Goal: Information Seeking & Learning: Learn about a topic

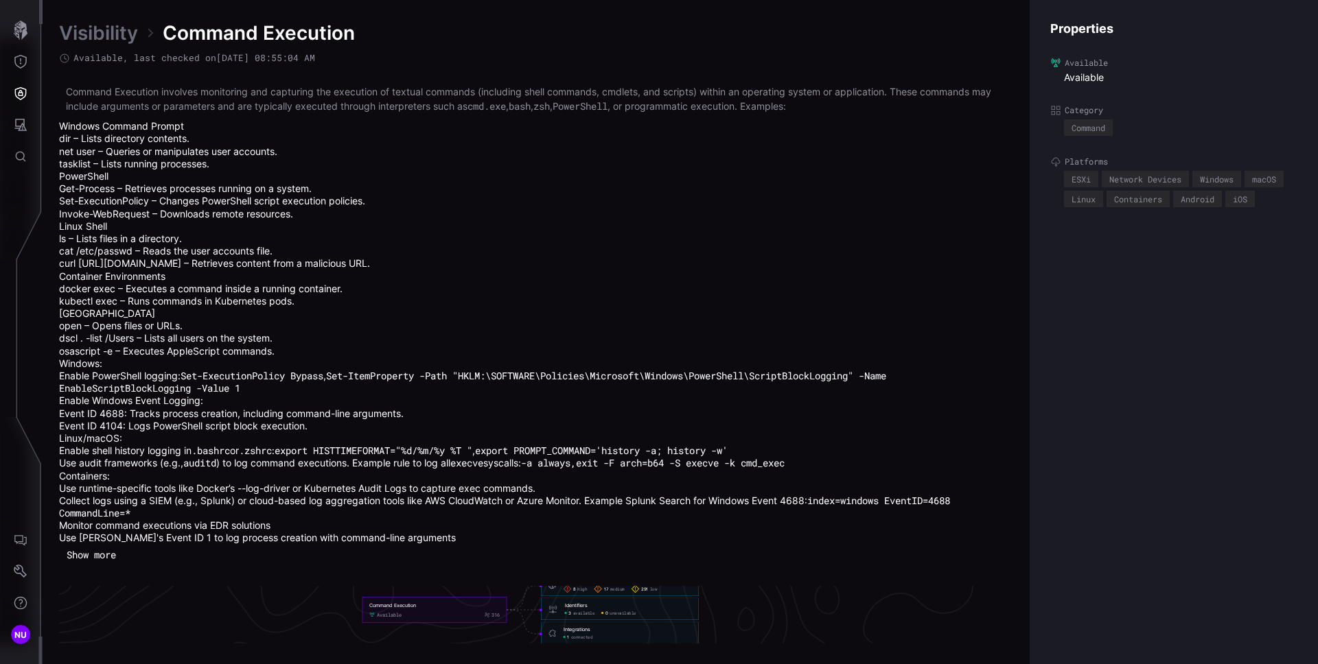
scroll to position [3072, 565]
click at [21, 54] on button "Threat Exposure" at bounding box center [21, 62] width 40 height 32
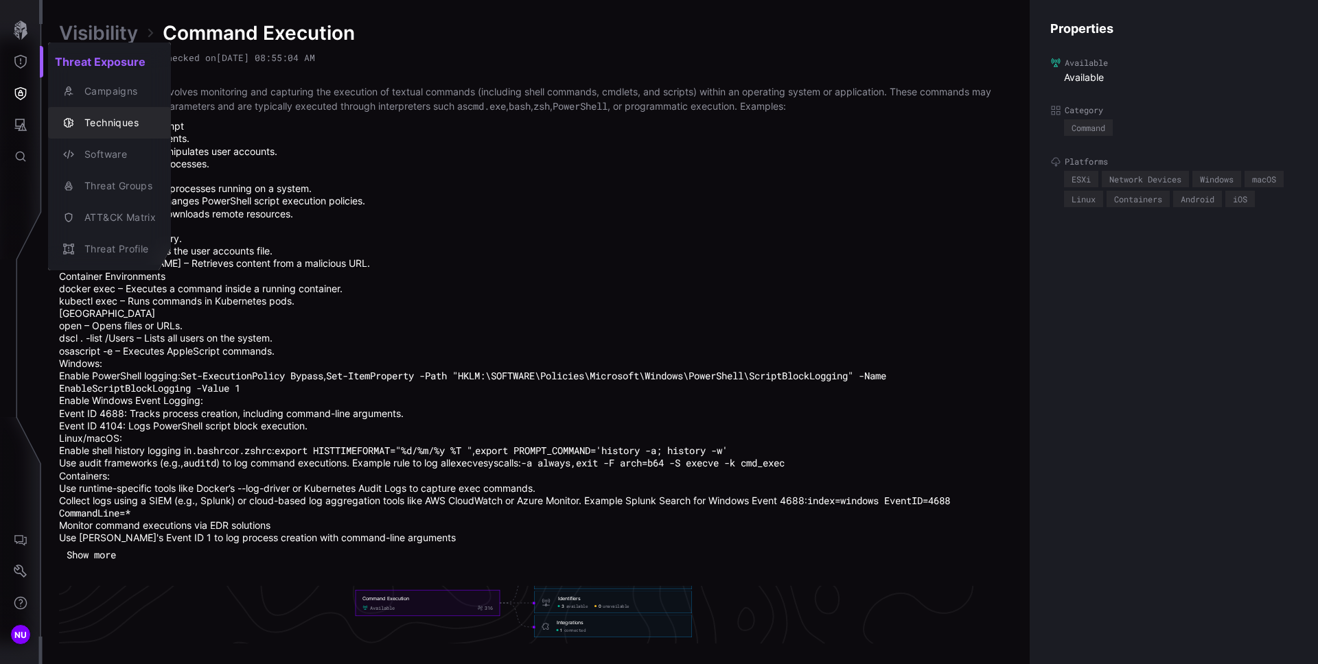
click at [103, 124] on div "Techniques" at bounding box center [117, 123] width 78 height 17
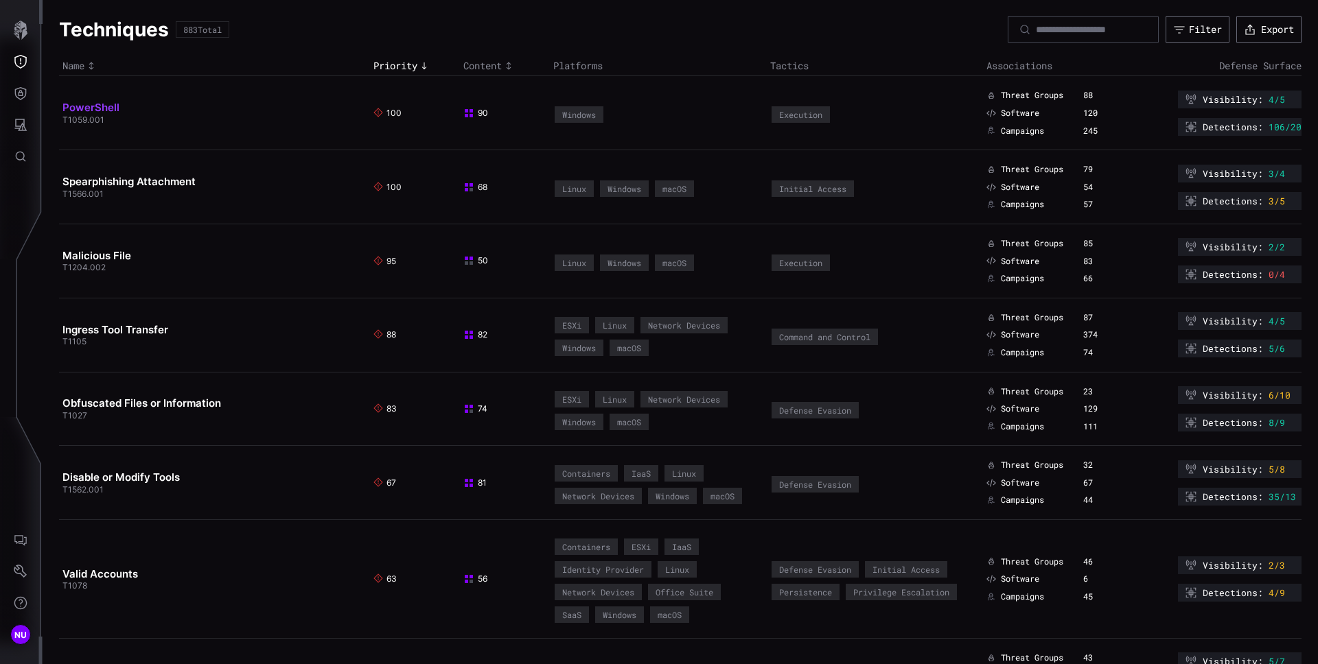
click at [102, 106] on link "PowerShell" at bounding box center [90, 107] width 57 height 13
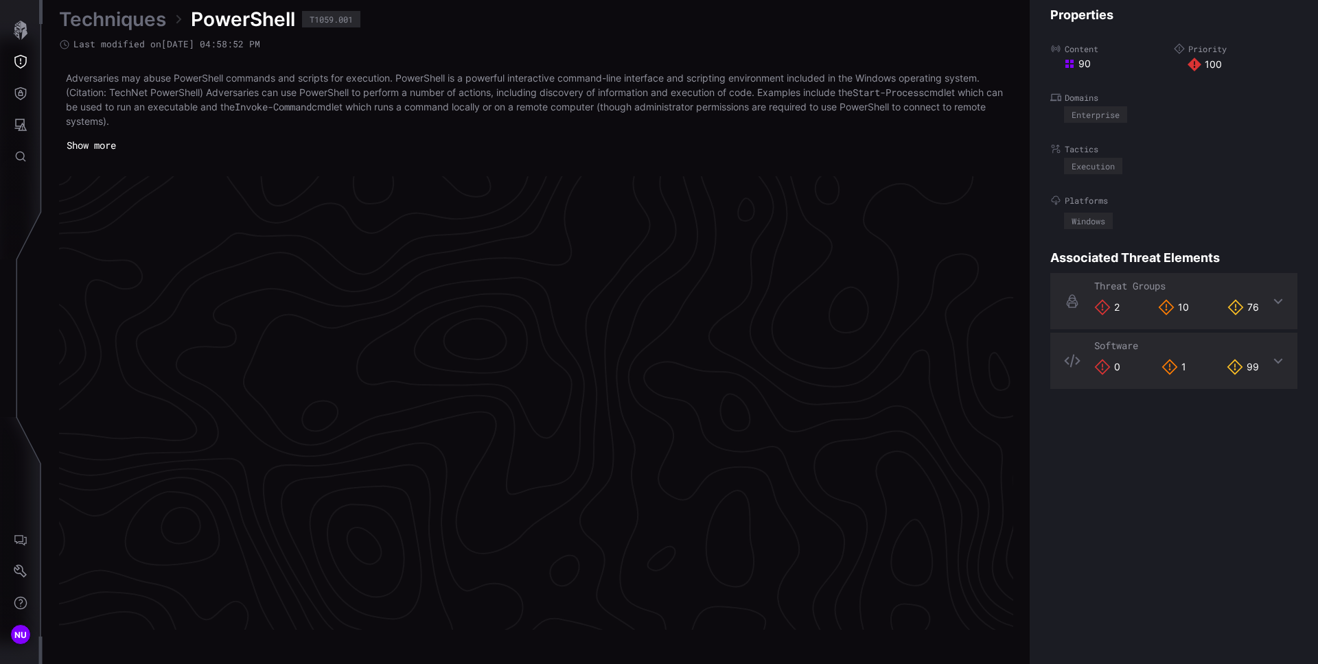
scroll to position [2867, 558]
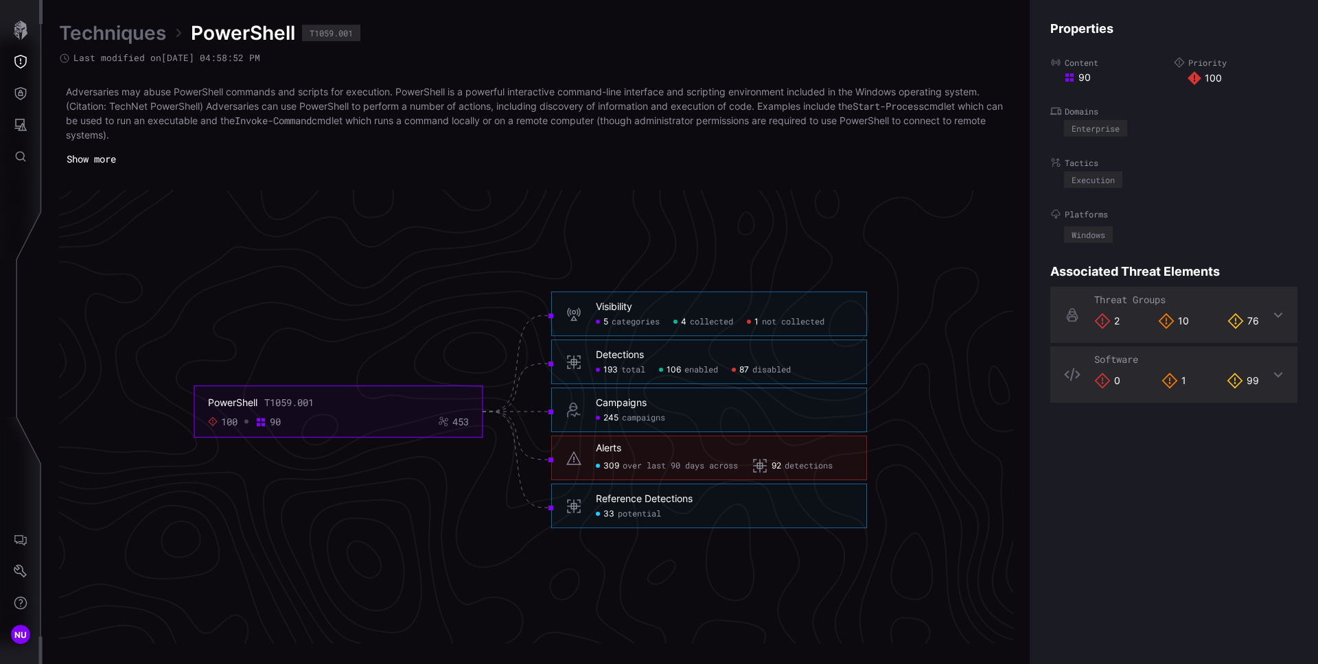
click at [675, 498] on div "Reference Detections" at bounding box center [644, 500] width 97 height 12
click at [619, 511] on span "potential" at bounding box center [639, 514] width 43 height 11
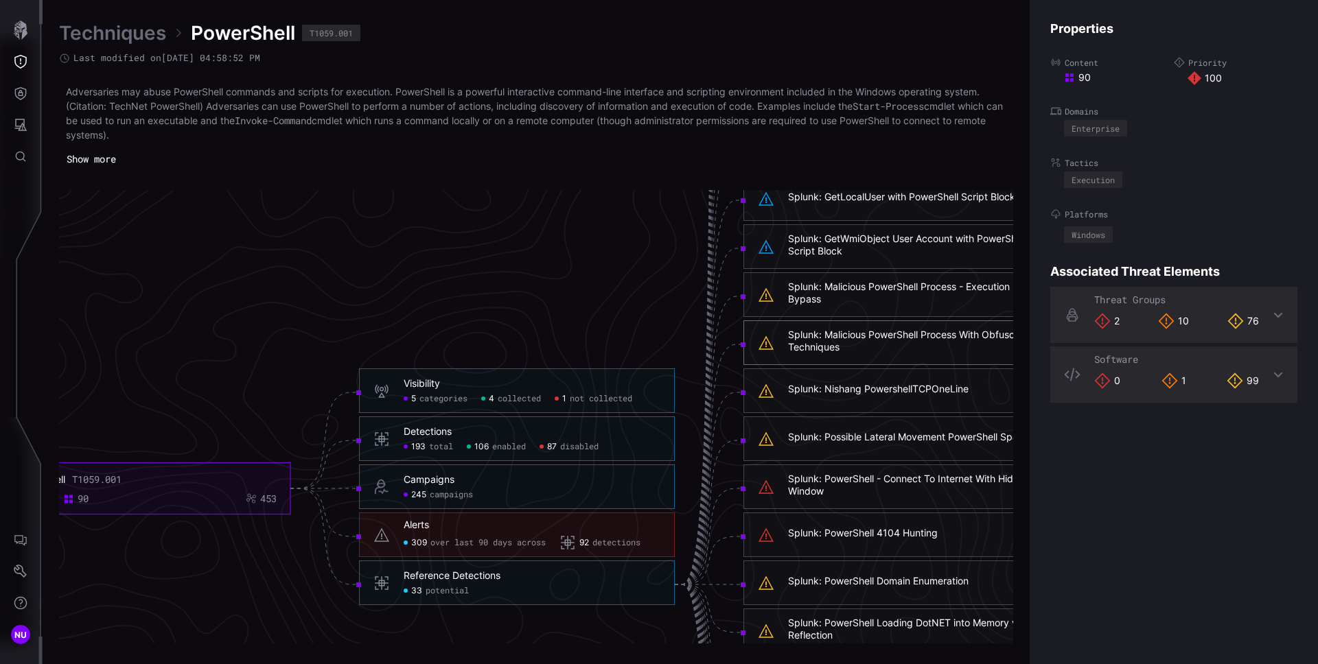
scroll to position [2695, 558]
click at [832, 386] on div "Splunk: Nishang PowershellTCPOneLine" at bounding box center [878, 388] width 181 height 12
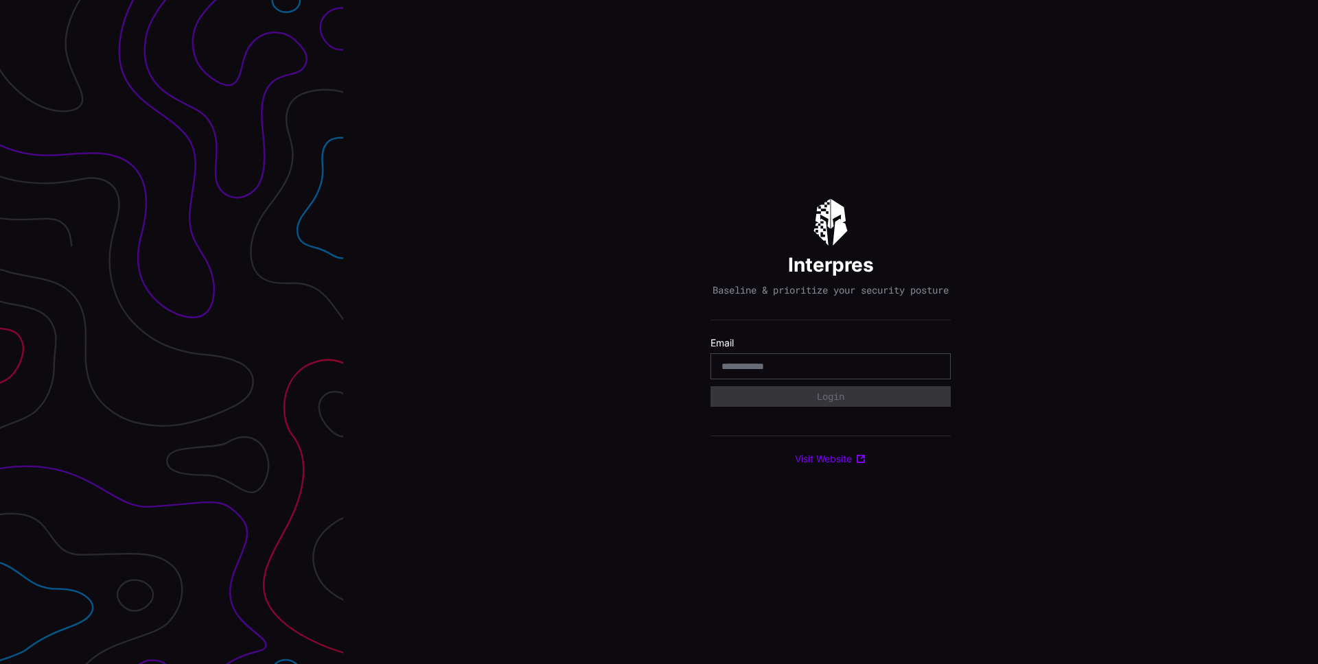
click at [854, 366] on input "email" at bounding box center [830, 366] width 218 height 12
type input "**********"
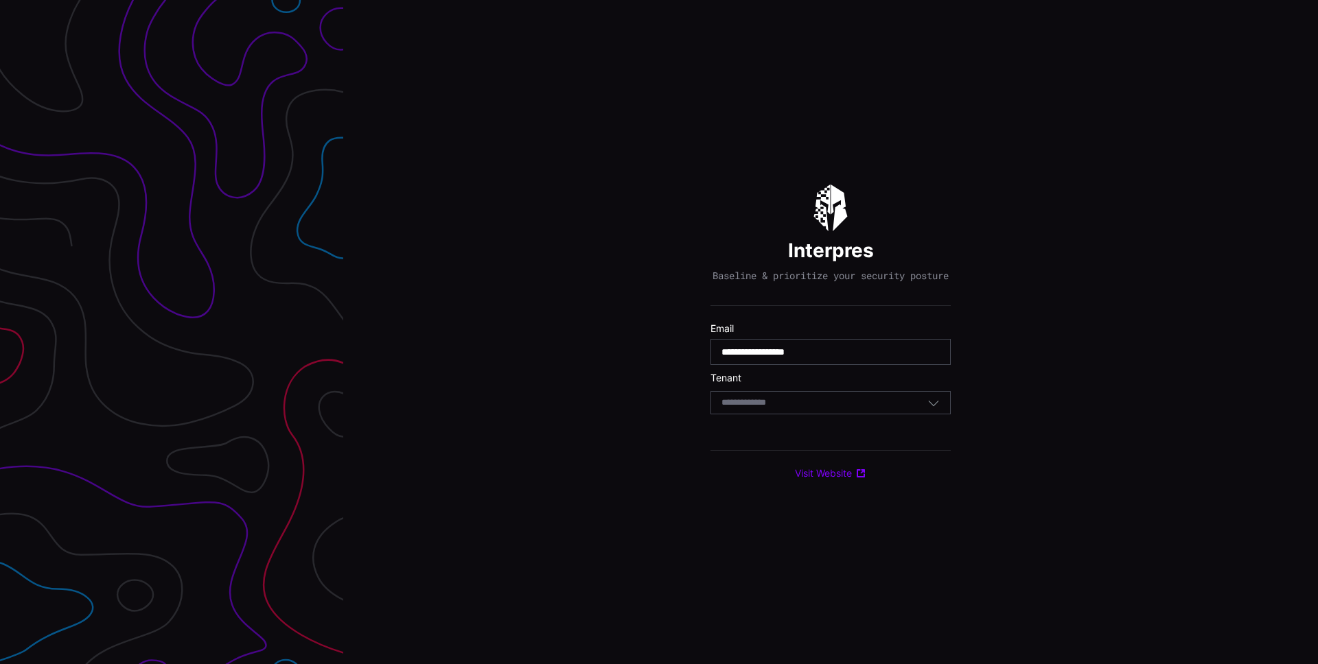
click at [848, 406] on div "Select Tenant" at bounding box center [824, 403] width 206 height 12
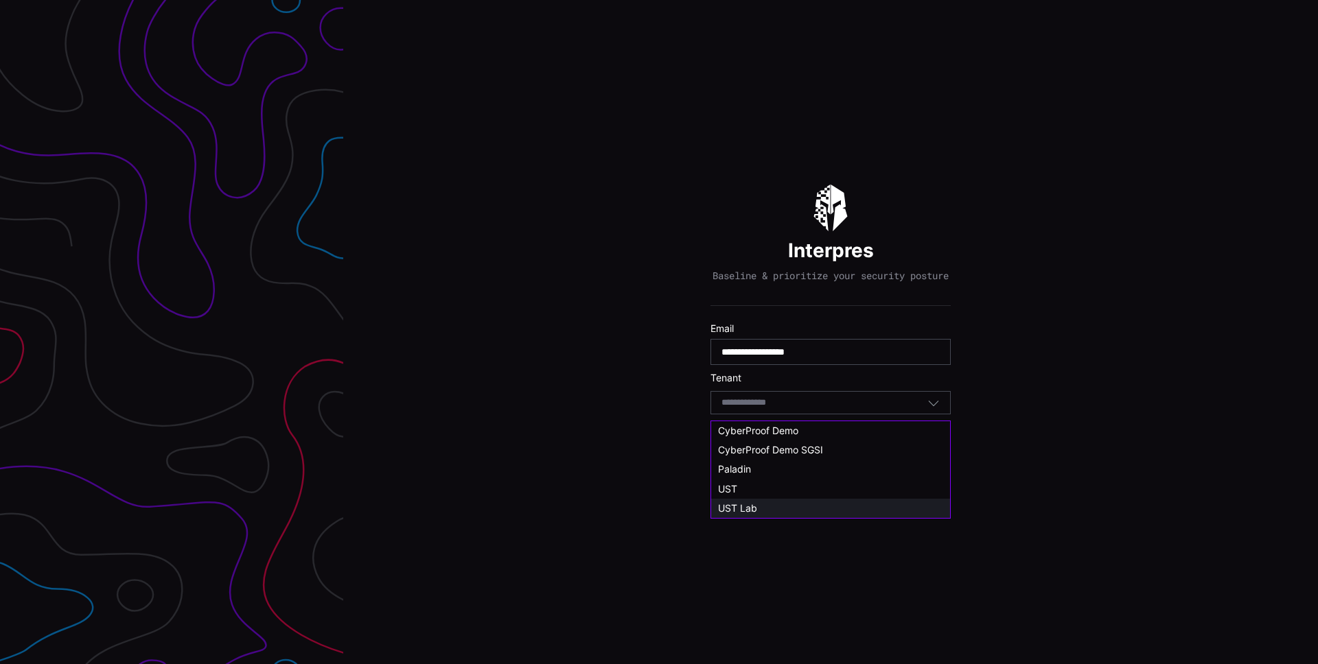
click at [805, 500] on div "UST Lab" at bounding box center [830, 508] width 239 height 19
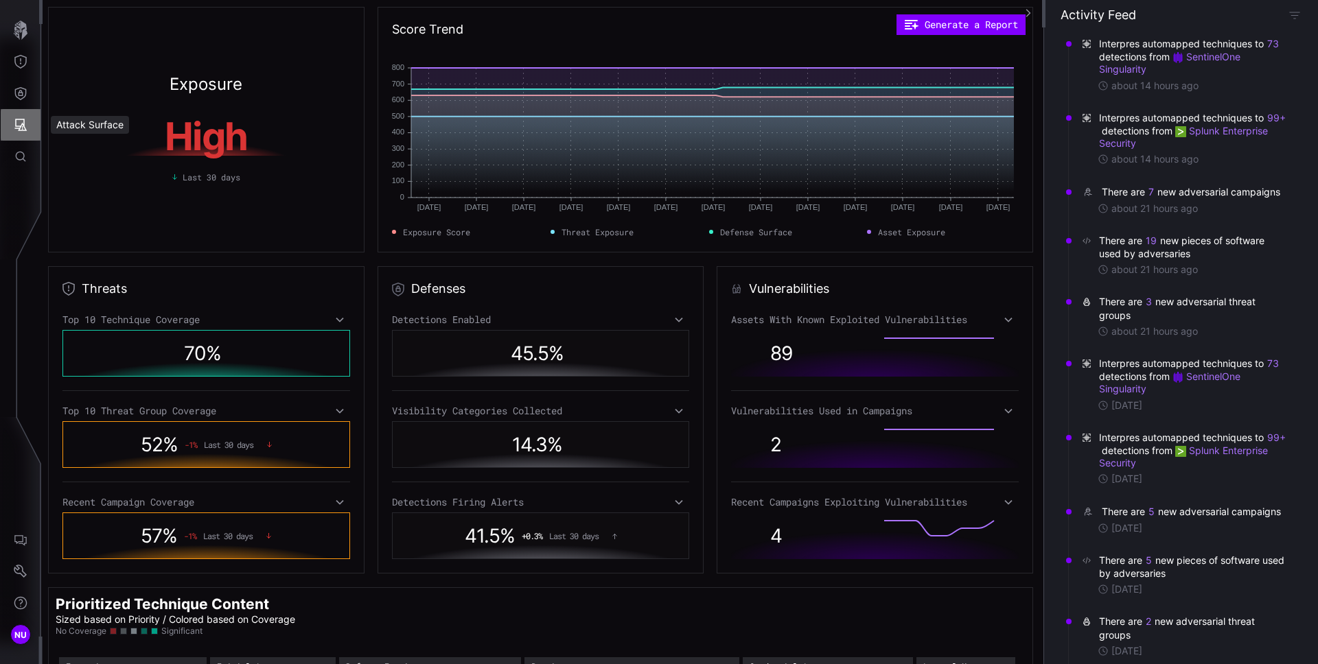
click at [23, 126] on icon "Attack Surface" at bounding box center [21, 125] width 14 height 14
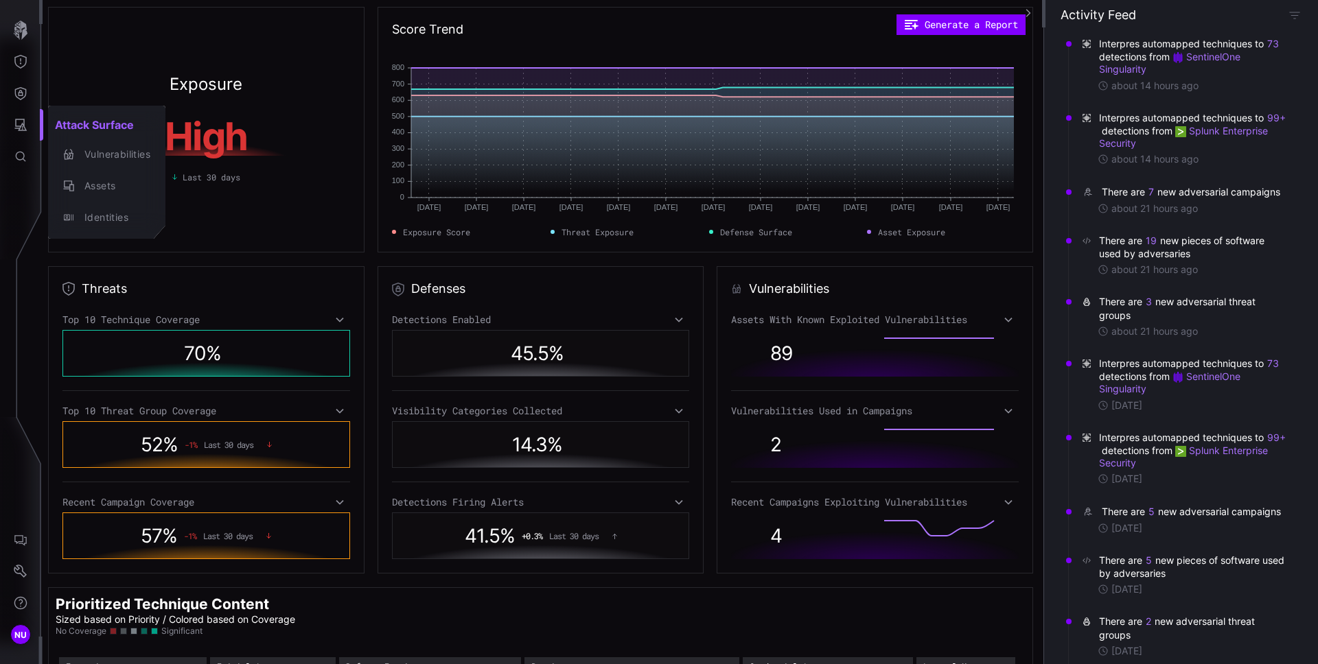
click at [23, 102] on div at bounding box center [659, 332] width 1318 height 664
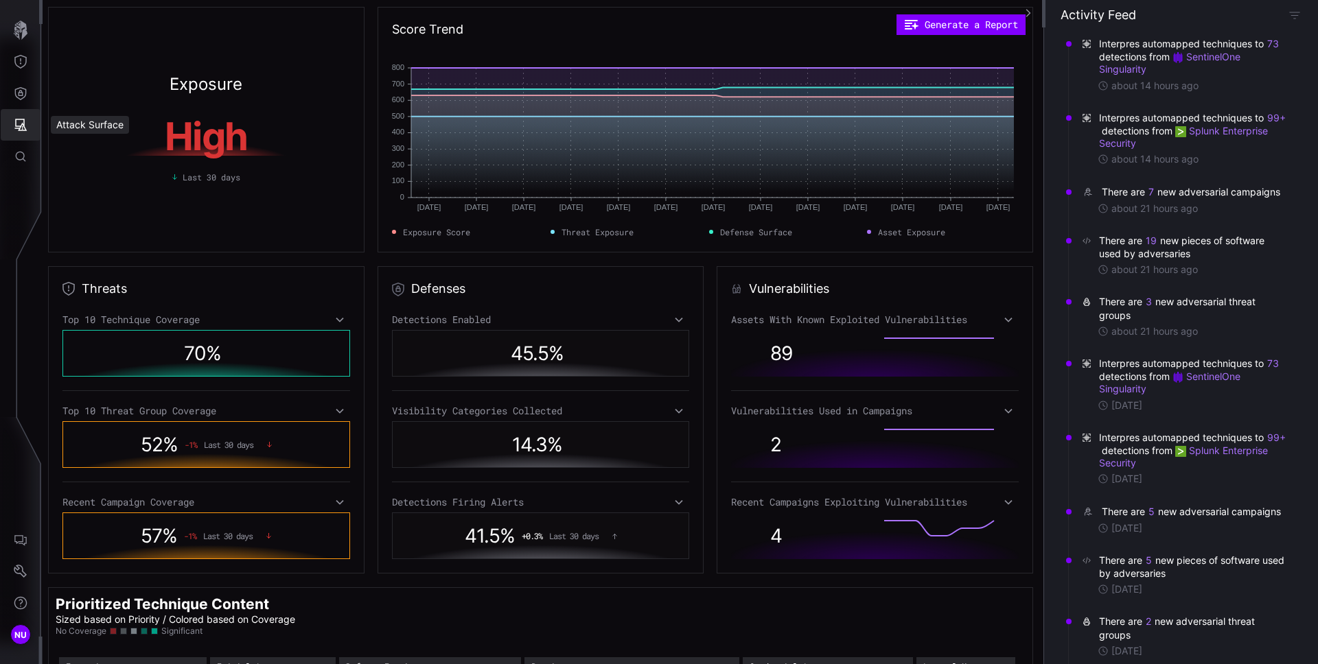
click at [22, 91] on icon "Defense Surface" at bounding box center [21, 93] width 14 height 14
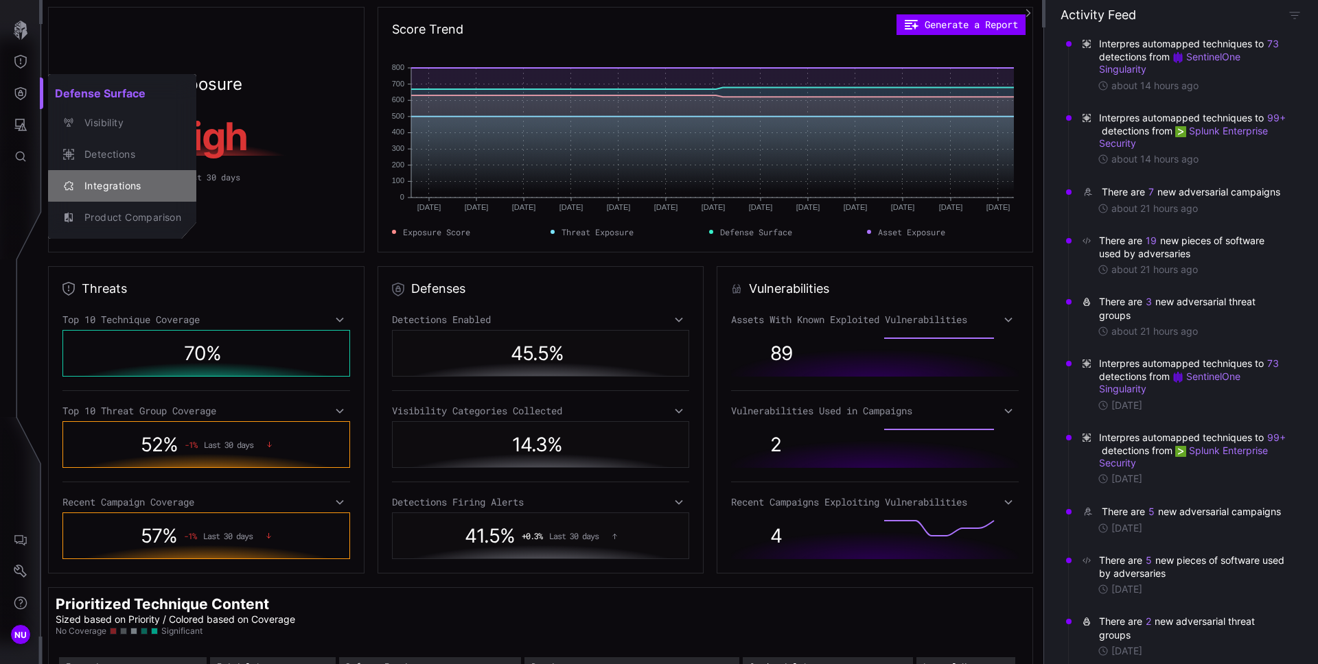
click at [97, 187] on div "Integrations" at bounding box center [130, 186] width 104 height 17
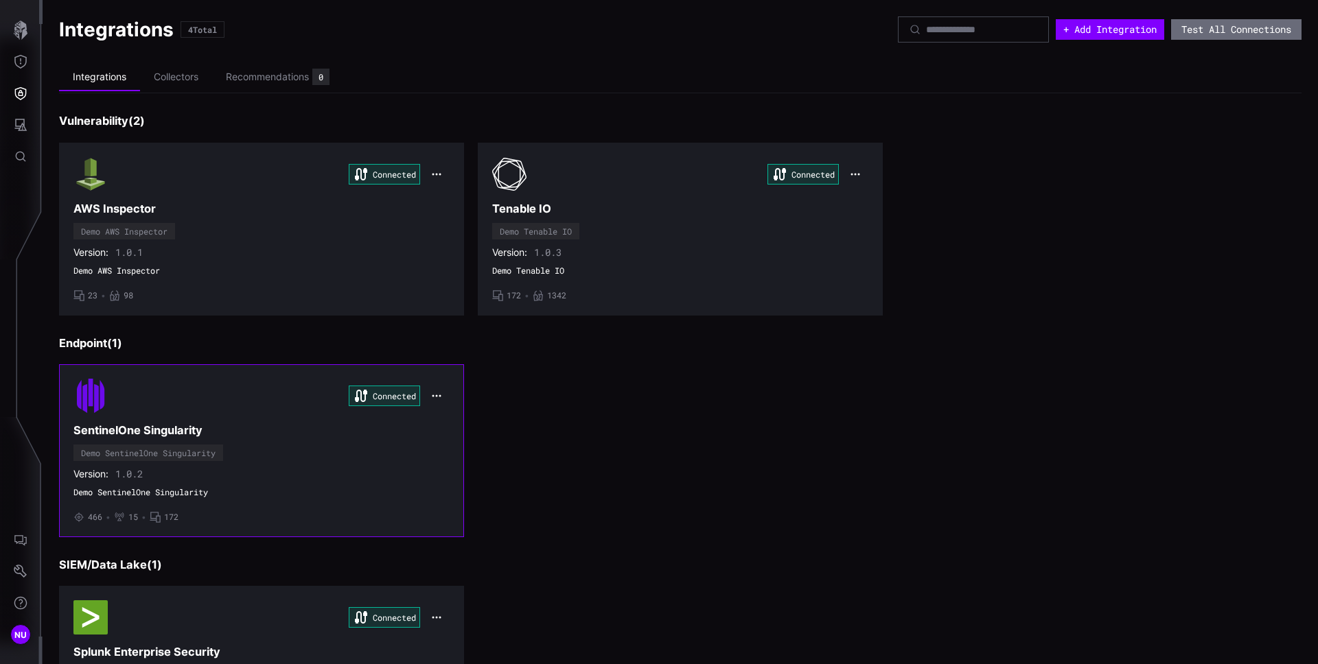
click at [300, 435] on h3 "SentinelOne Singularity" at bounding box center [261, 430] width 376 height 14
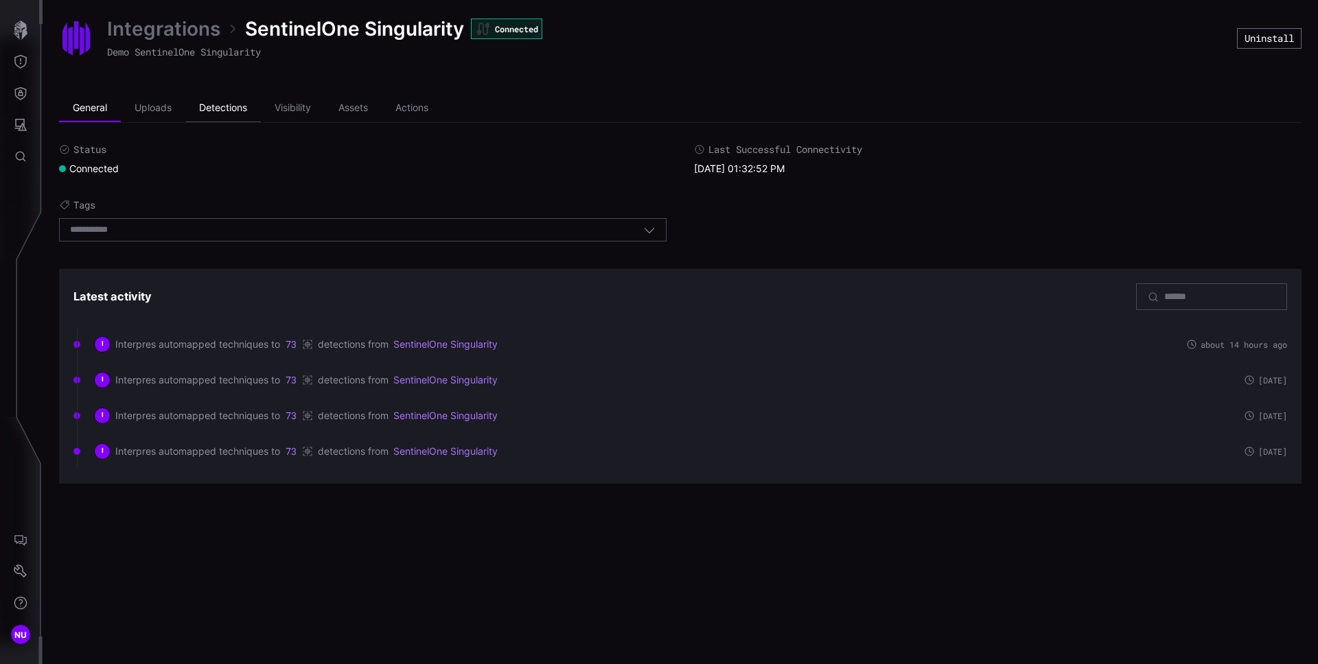
click at [240, 112] on li "Detections" at bounding box center [223, 108] width 76 height 27
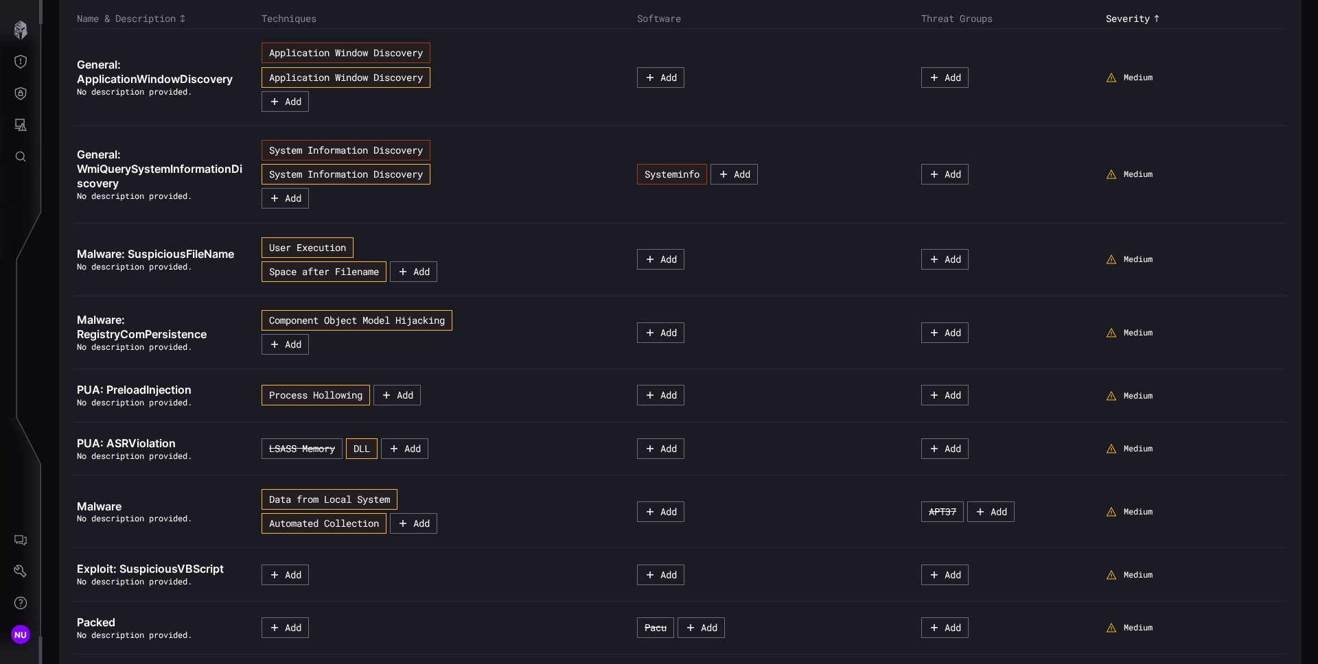
scroll to position [194, 0]
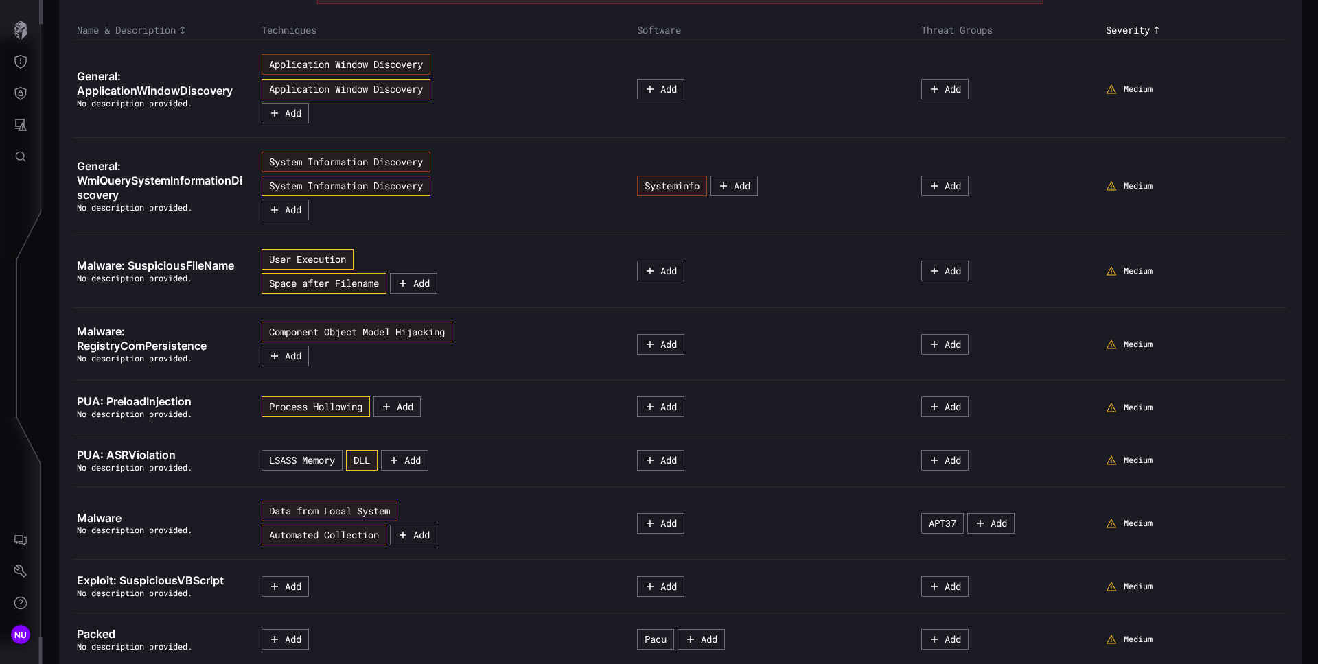
click at [512, 129] on td "Application Window Discovery Application Window Discovery Add" at bounding box center [445, 88] width 375 height 97
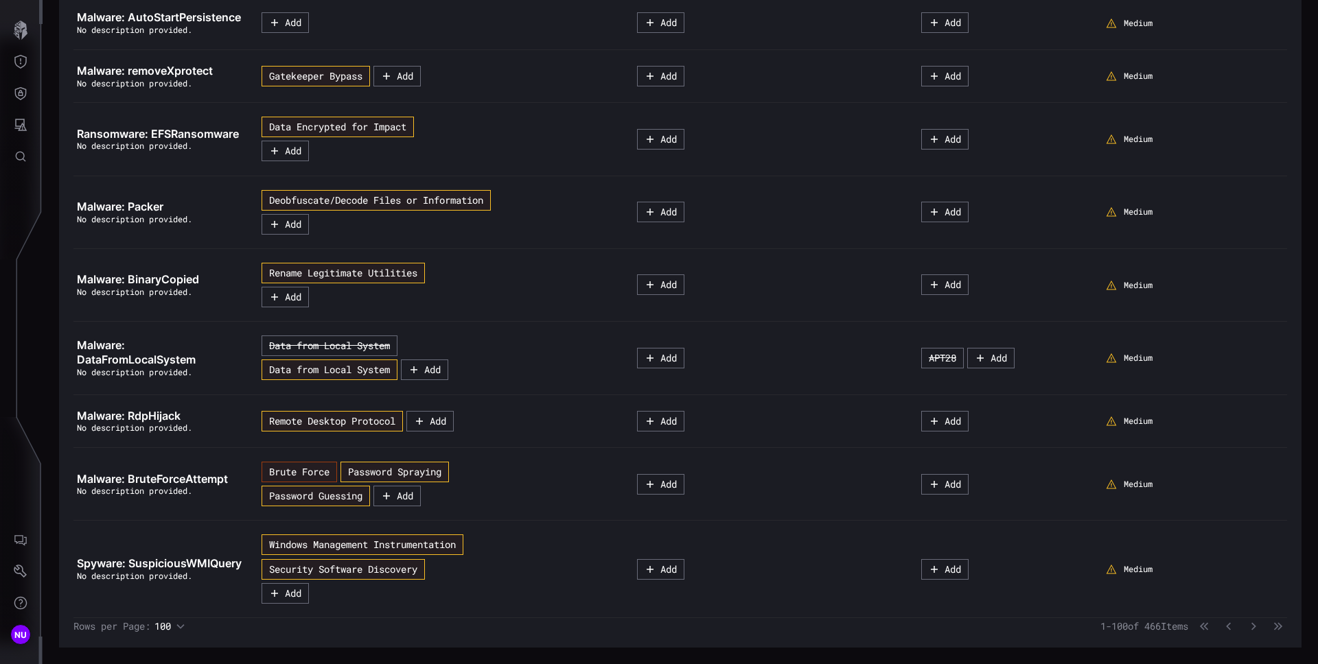
scroll to position [7067, 0]
click at [1209, 322] on td "Medium" at bounding box center [1194, 358] width 185 height 73
click at [165, 141] on span "Ransomware: EFSRansomware" at bounding box center [158, 134] width 162 height 14
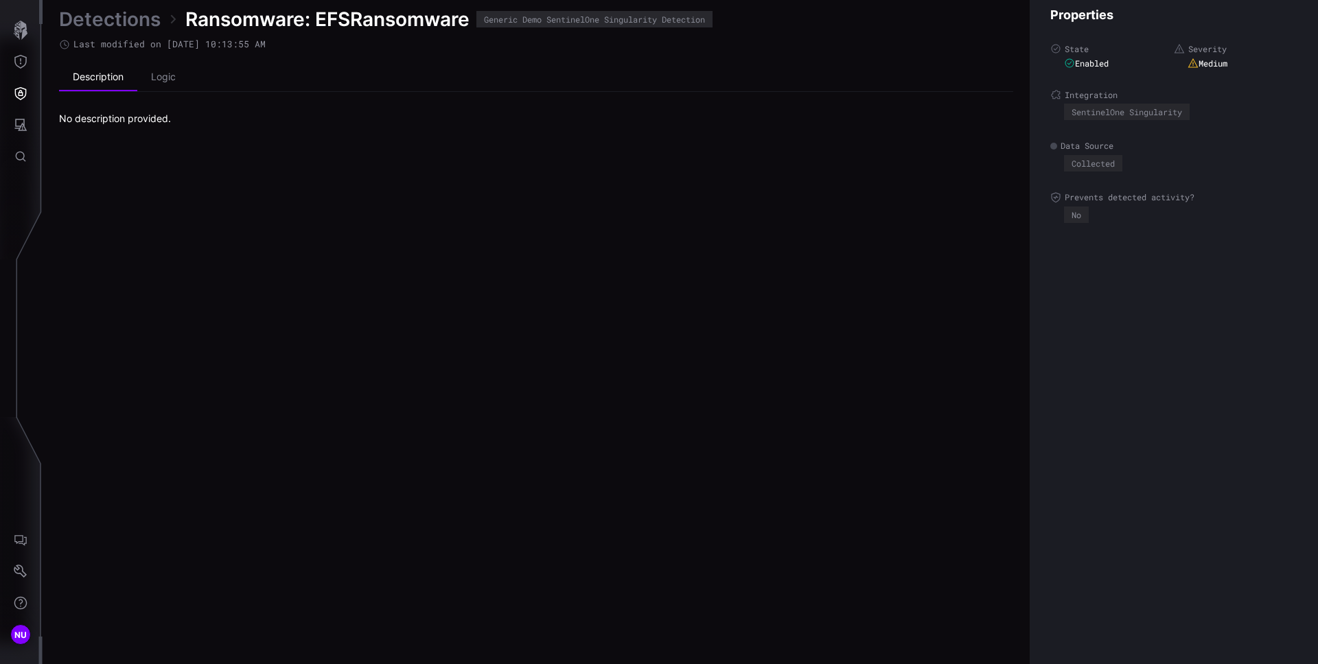
scroll to position [2852, 558]
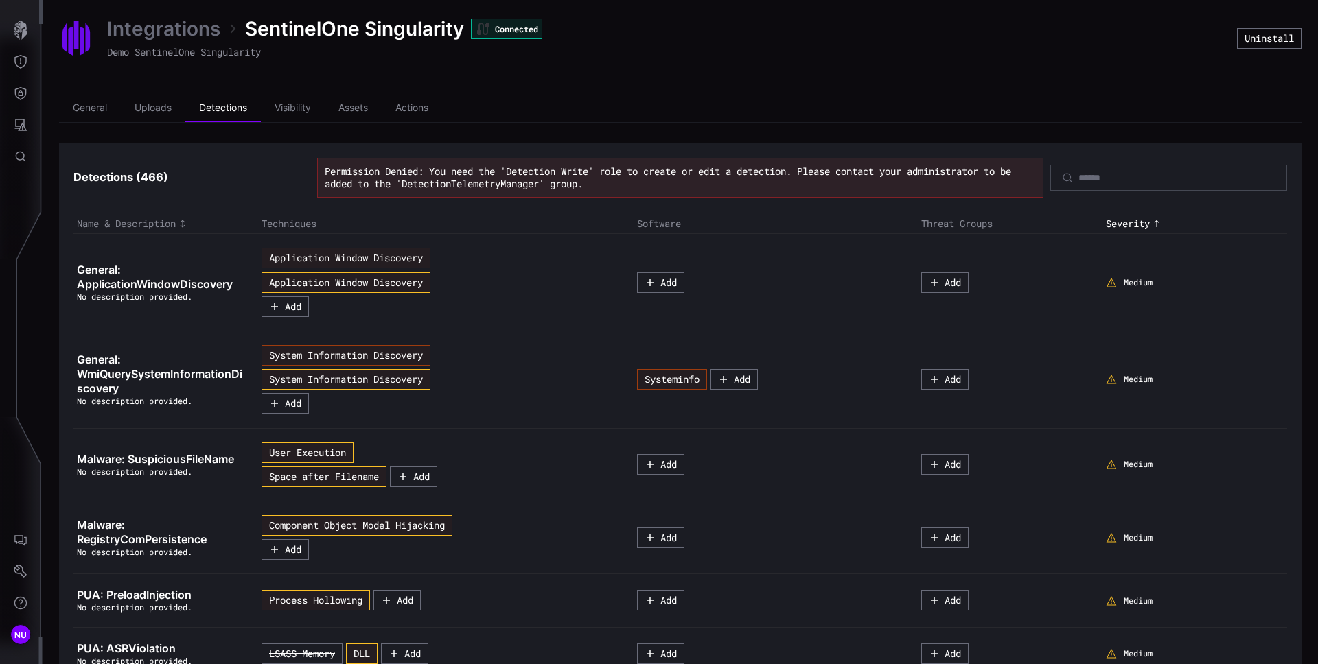
scroll to position [214, 0]
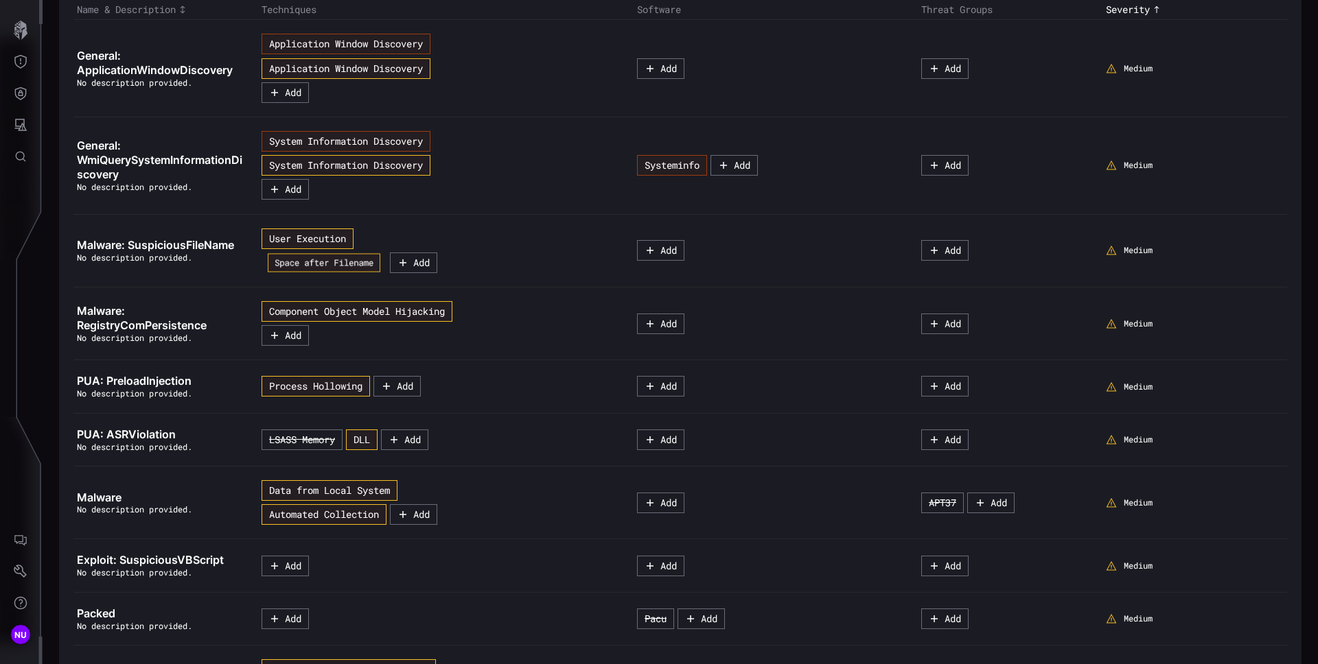
drag, startPoint x: 385, startPoint y: 266, endPoint x: 375, endPoint y: 286, distance: 22.4
click at [356, 286] on td "User Execution Space after Filename Add" at bounding box center [445, 250] width 375 height 73
click at [380, 285] on td "User Execution Space after Filename Add" at bounding box center [445, 250] width 375 height 73
drag, startPoint x: 387, startPoint y: 276, endPoint x: 354, endPoint y: 262, distance: 36.0
click at [354, 262] on td "User Execution Space after Filename Add" at bounding box center [445, 250] width 375 height 73
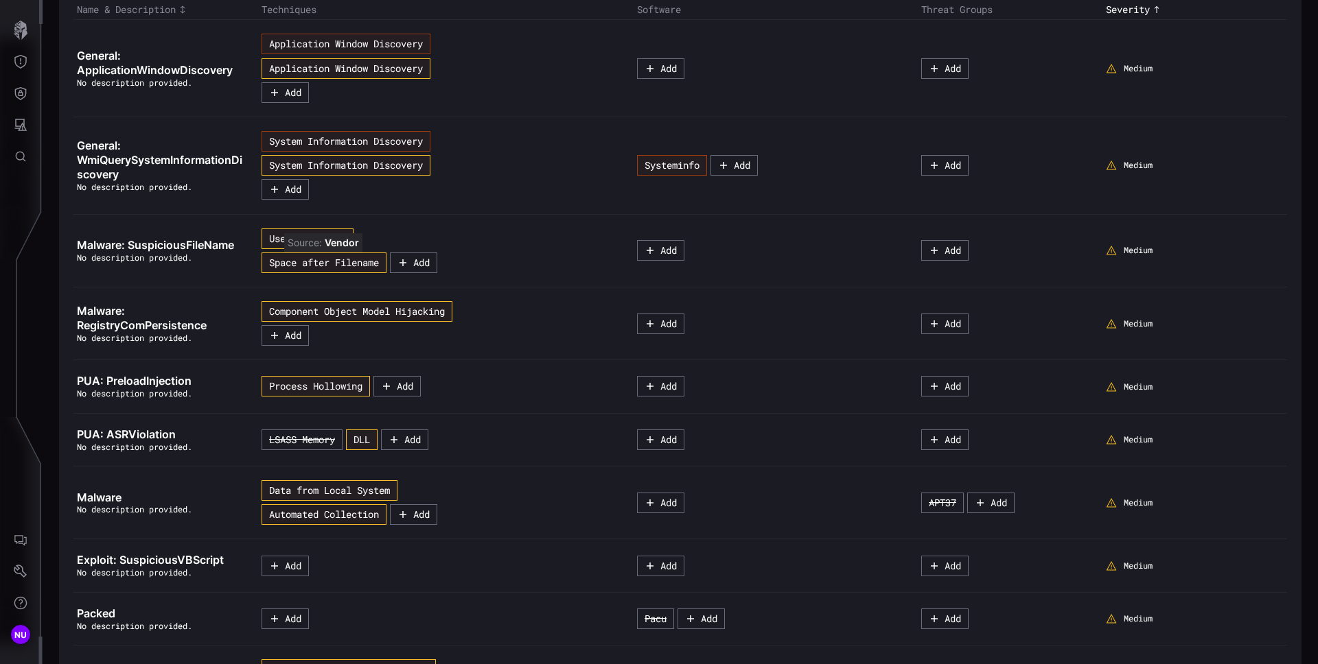
click at [258, 262] on td "User Execution Space after Filename Add" at bounding box center [445, 250] width 375 height 73
drag, startPoint x: 254, startPoint y: 259, endPoint x: 393, endPoint y: 274, distance: 139.4
click at [349, 272] on td "User Execution Space after Filename Add" at bounding box center [445, 250] width 375 height 73
drag, startPoint x: 392, startPoint y: 277, endPoint x: 361, endPoint y: 251, distance: 40.4
click at [361, 251] on td "User Execution Space after Filename Add" at bounding box center [445, 250] width 375 height 73
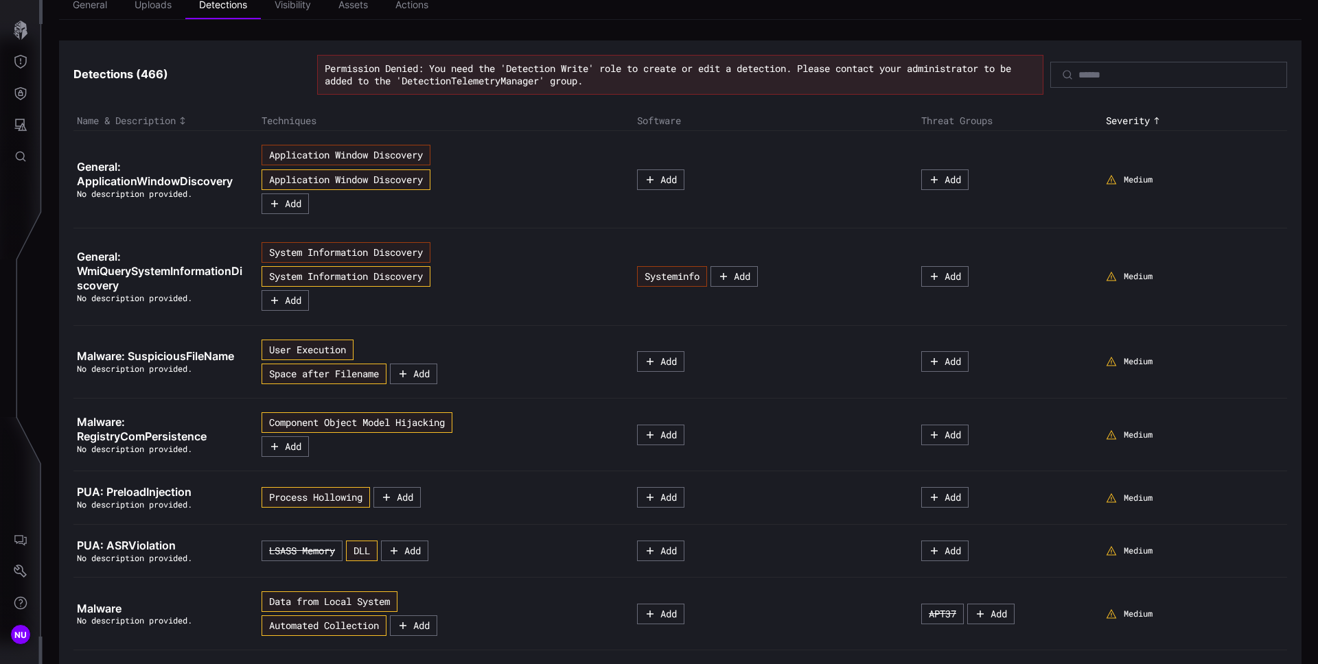
scroll to position [0, 0]
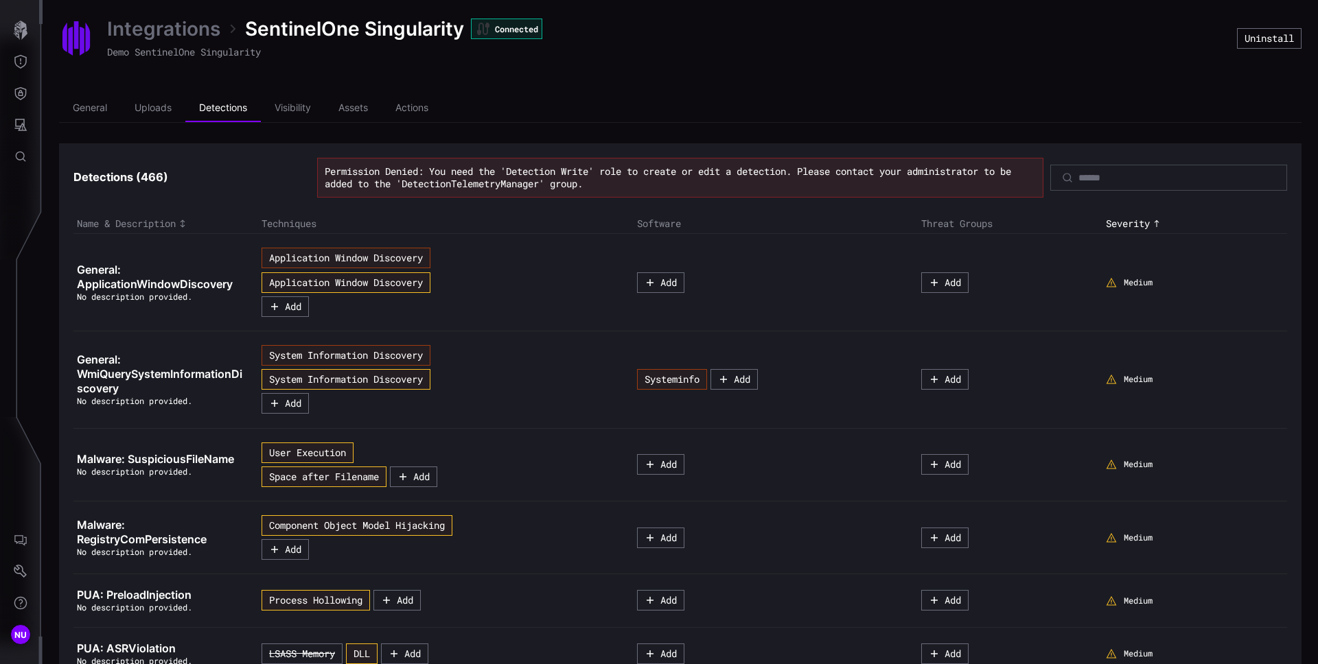
click at [568, 176] on span "Permission Denied: You need the 'Detection Write' role to create or edit a dete…" at bounding box center [668, 177] width 686 height 25
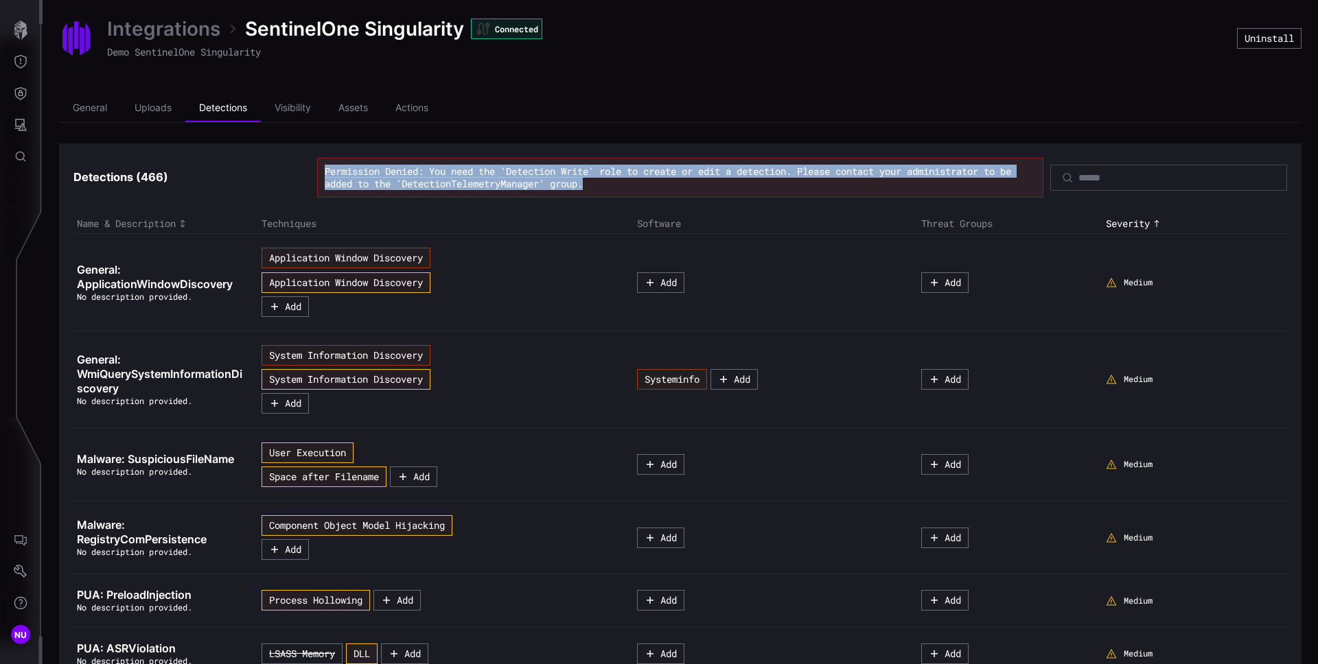
click at [568, 176] on span "Permission Denied: You need the 'Detection Write' role to create or edit a dete…" at bounding box center [668, 177] width 686 height 25
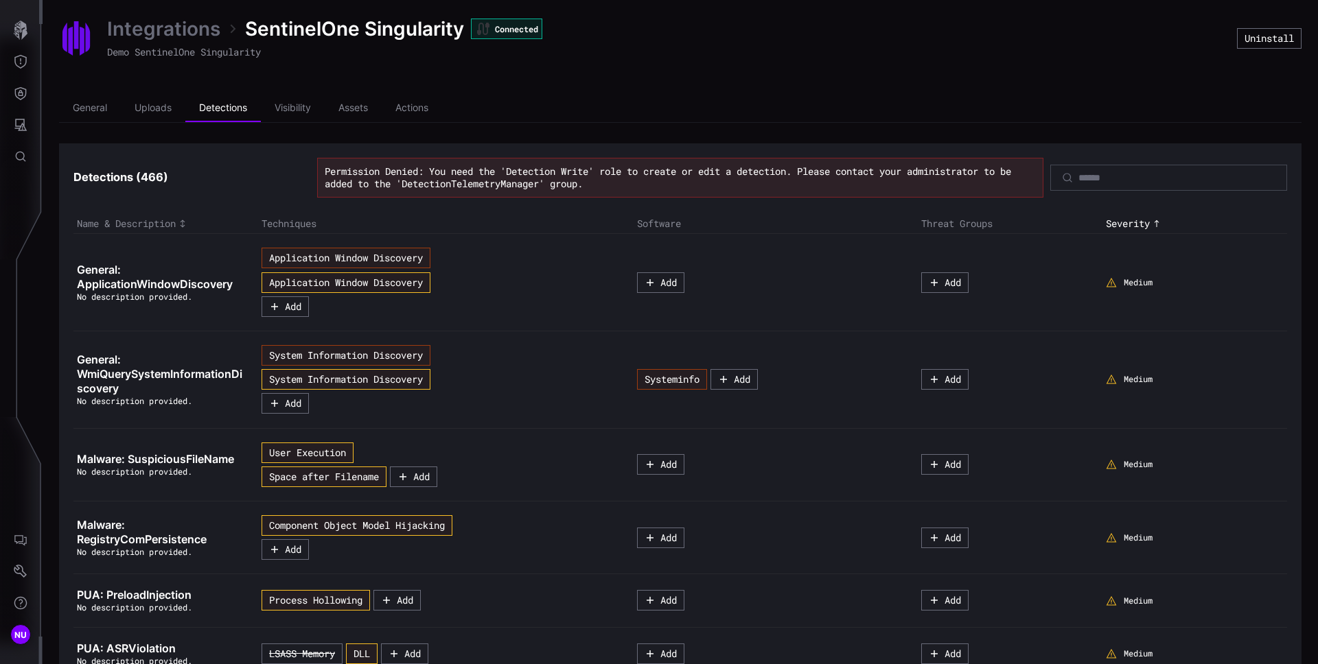
click at [636, 185] on div "Permission Denied: You need the 'Detection Write' role to create or edit a dete…" at bounding box center [680, 177] width 711 height 25
click at [546, 259] on div "Application Window Discovery Application Window Discovery Add" at bounding box center [441, 282] width 358 height 69
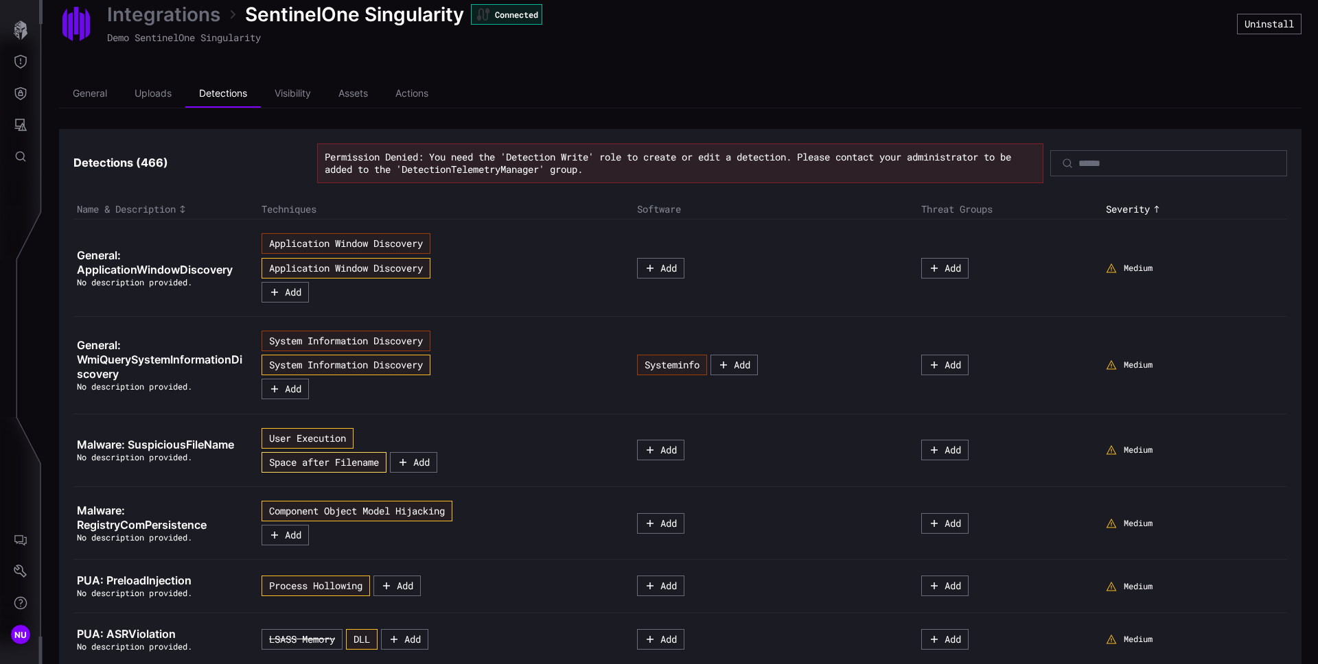
scroll to position [96, 0]
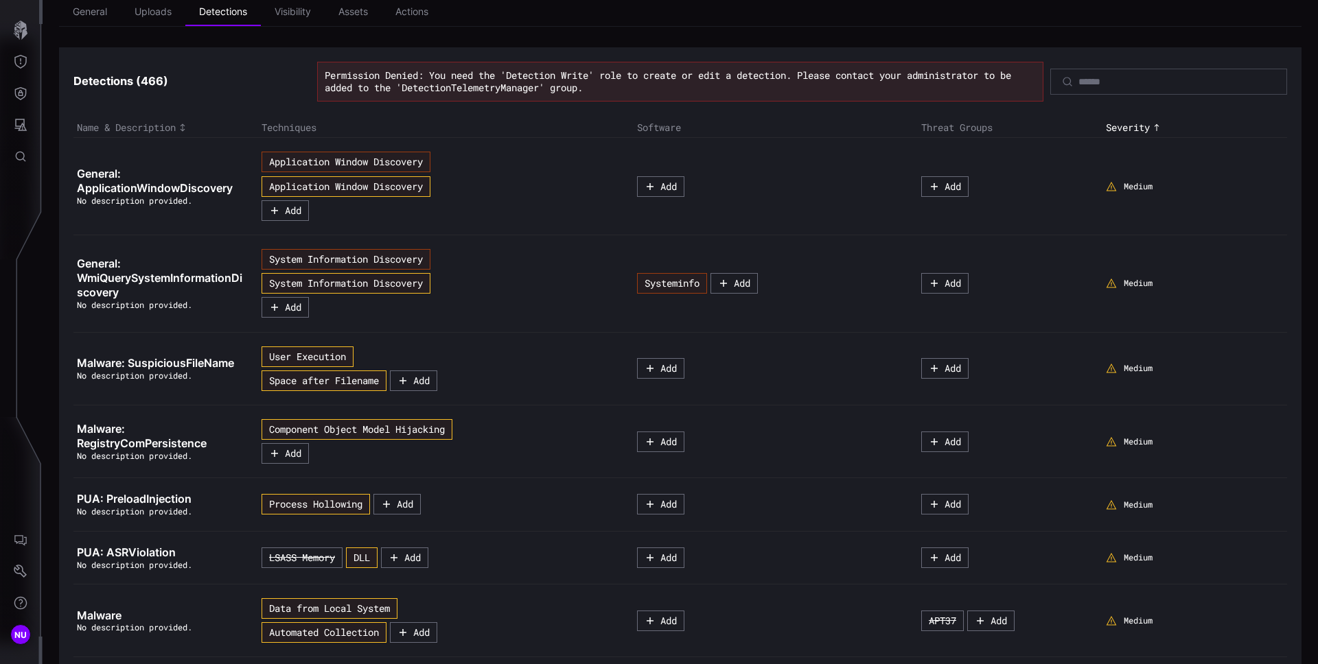
click at [283, 578] on td "LSASS Memory DLL Add" at bounding box center [445, 557] width 375 height 53
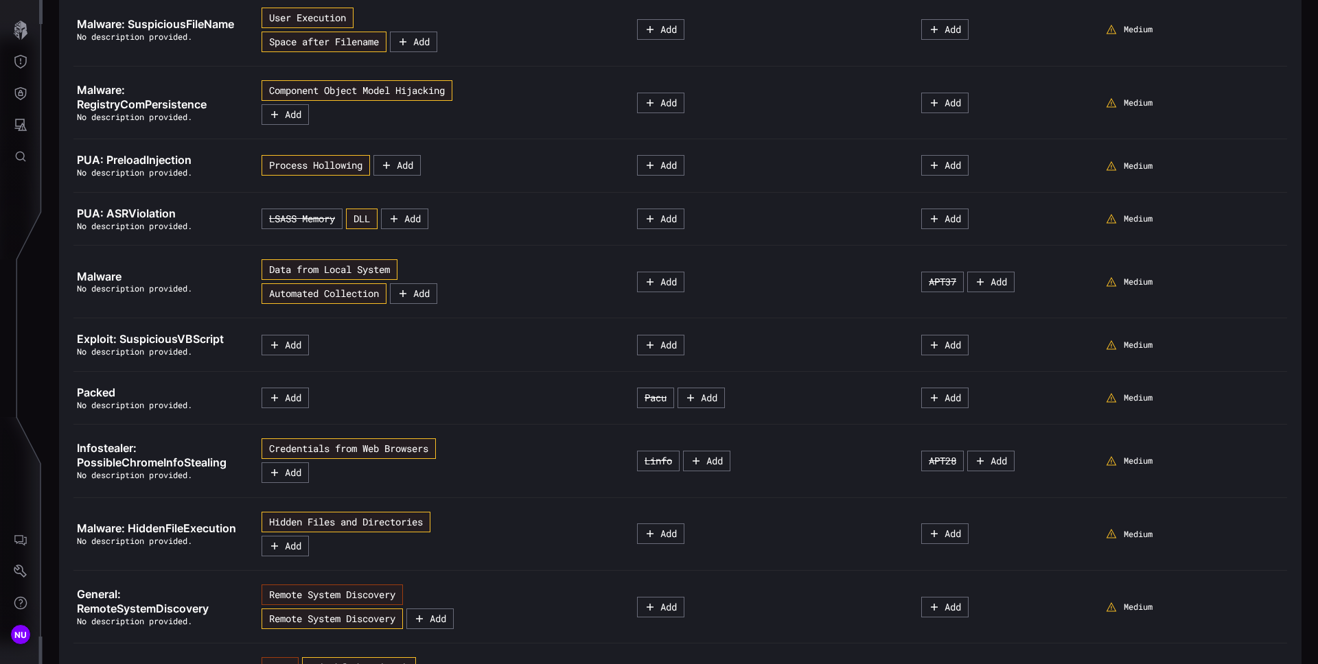
scroll to position [438, 0]
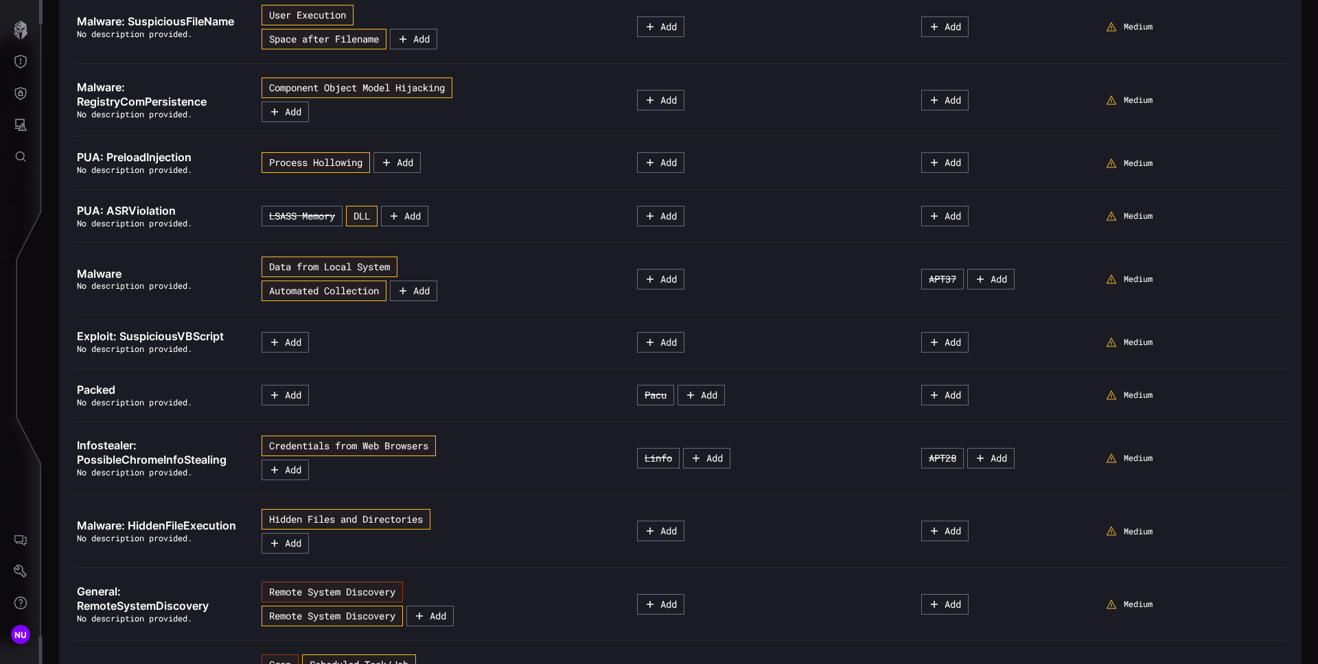
click at [1124, 461] on span "Medium" at bounding box center [1138, 458] width 29 height 11
drag, startPoint x: 1099, startPoint y: 457, endPoint x: 1091, endPoint y: 459, distance: 8.5
click at [1106, 457] on icon at bounding box center [1111, 458] width 11 height 11
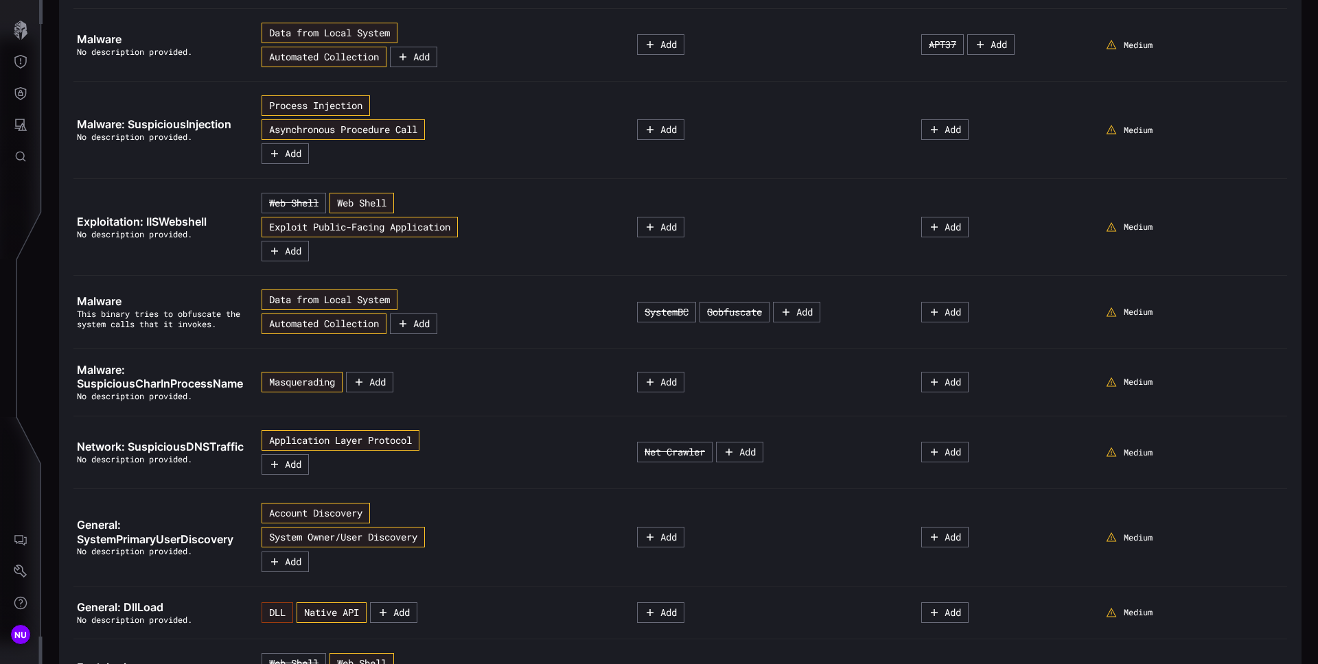
scroll to position [2253, 0]
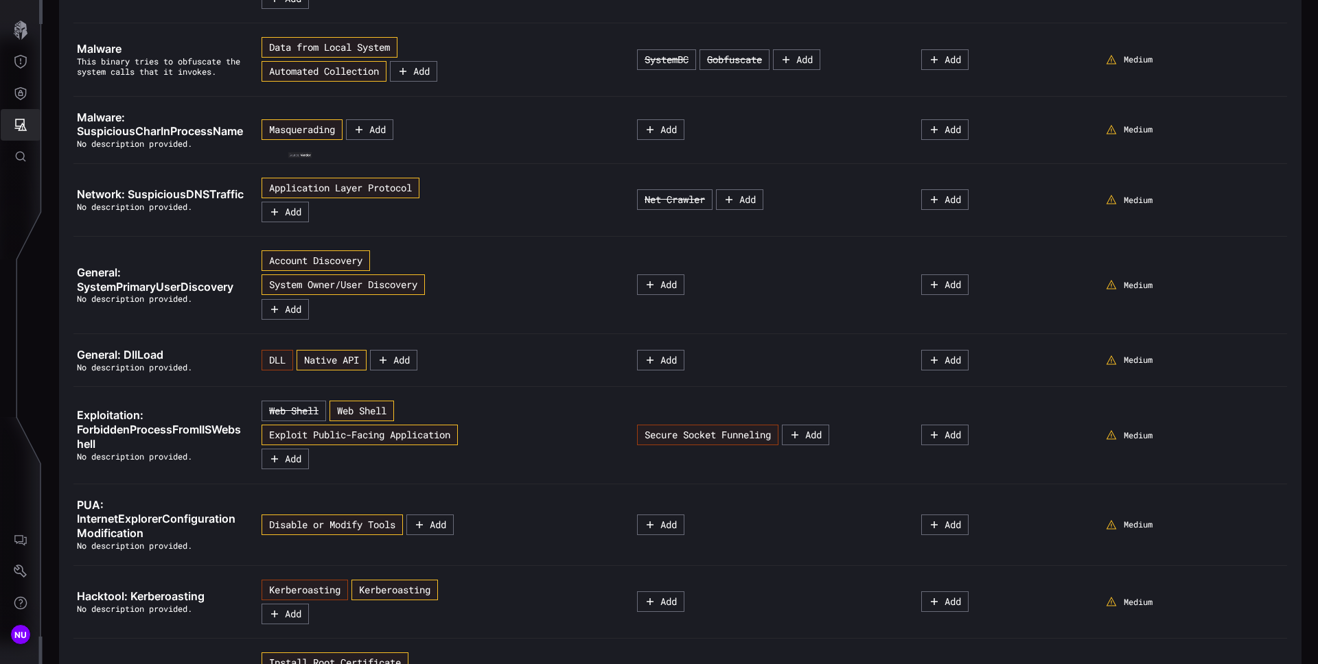
click at [29, 131] on button "Attack Surface" at bounding box center [21, 125] width 40 height 32
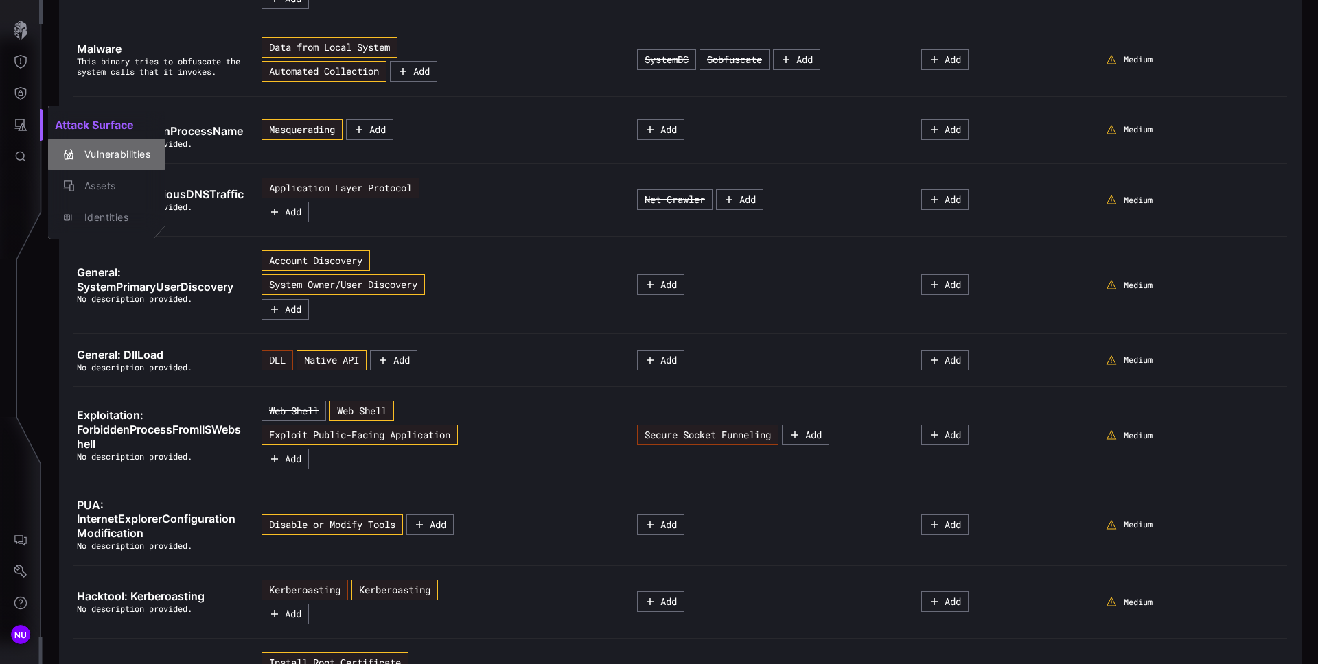
click at [135, 154] on div "Vulnerabilities" at bounding box center [114, 154] width 73 height 17
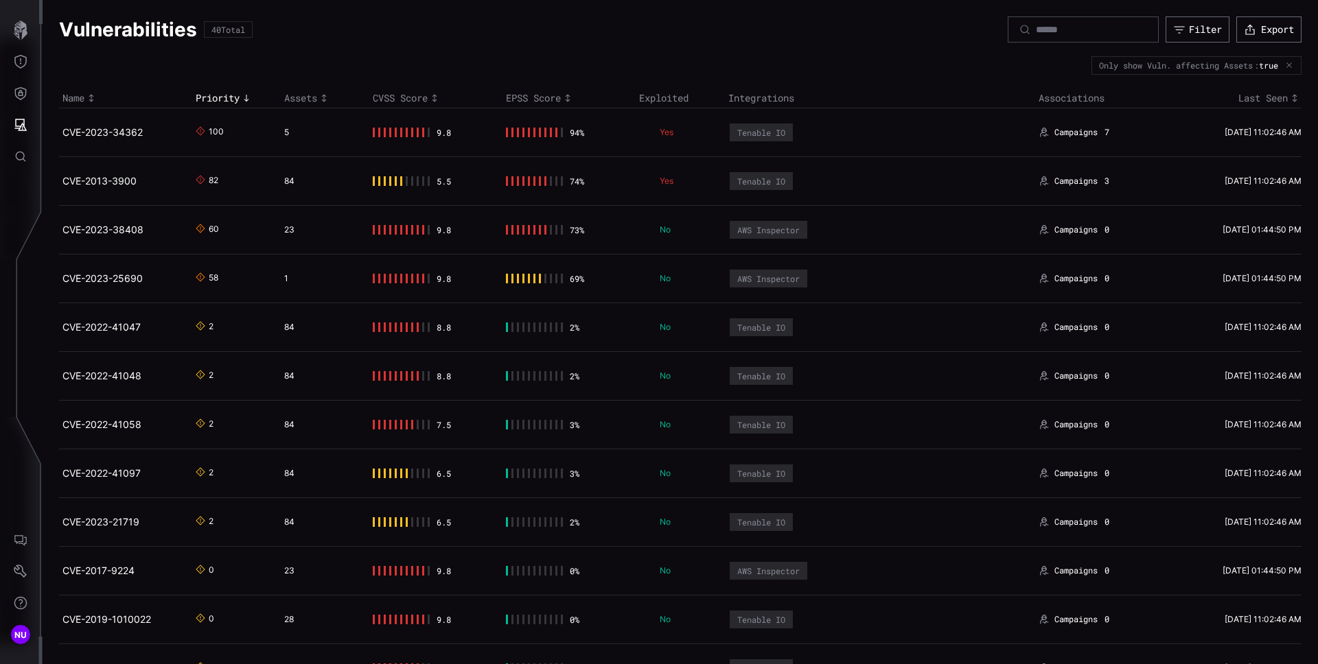
click at [643, 233] on div "No" at bounding box center [674, 229] width 71 height 11
click at [657, 238] on td "No" at bounding box center [680, 229] width 89 height 49
click at [660, 234] on p "No" at bounding box center [685, 229] width 51 height 11
